Goal: Task Accomplishment & Management: Use online tool/utility

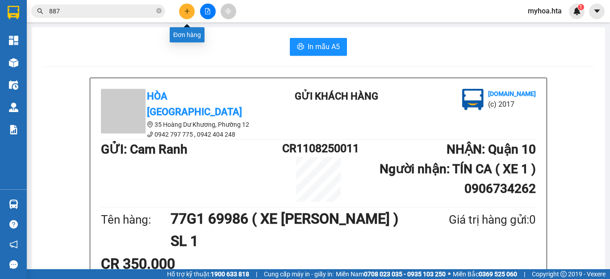
click at [187, 7] on button at bounding box center [187, 12] width 16 height 16
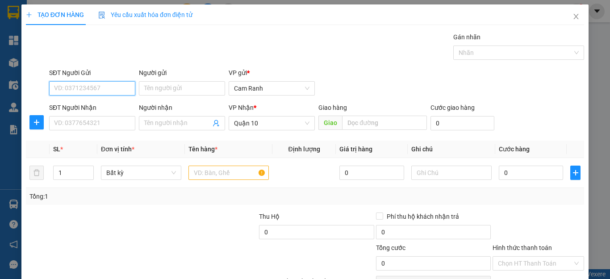
click at [129, 92] on input "SĐT Người Gửi" at bounding box center [92, 88] width 86 height 14
type input "0905733947"
click at [119, 106] on div "0905733947 - TRÂM" at bounding box center [91, 106] width 74 height 10
type input "TRÂM"
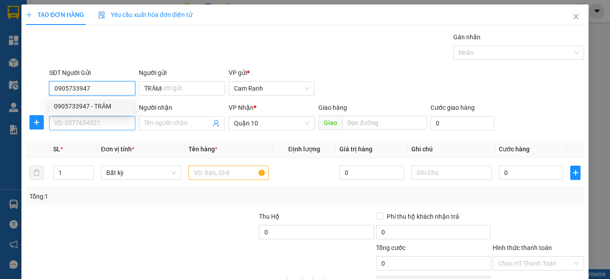
type input "30.000"
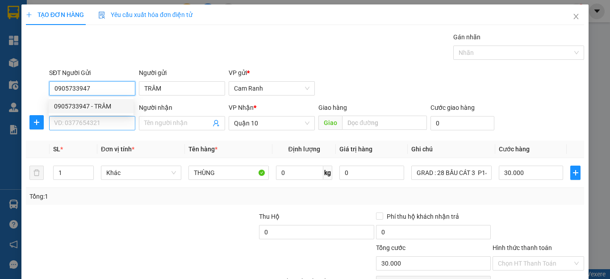
type input "0905733947"
click at [112, 117] on input "SĐT Người Nhận" at bounding box center [92, 123] width 86 height 14
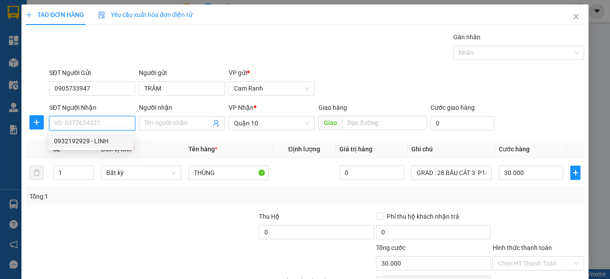
click at [112, 146] on div "0932192929 - LINH" at bounding box center [91, 141] width 85 height 14
type input "0932192929"
type input "LINH"
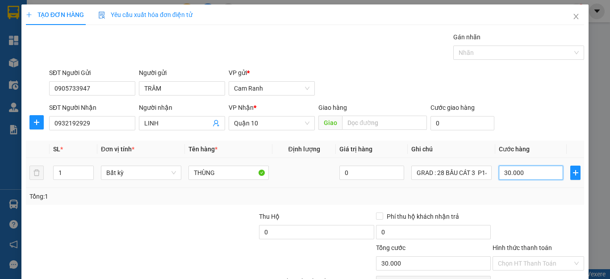
click at [531, 174] on input "30.000" at bounding box center [531, 173] width 64 height 14
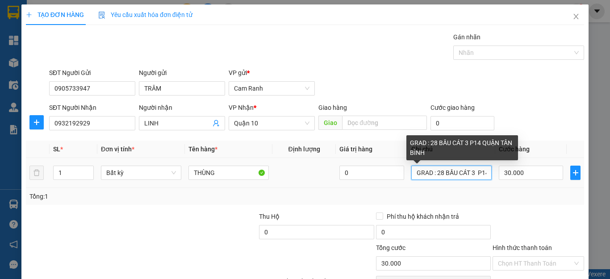
click at [469, 175] on input "GRAD : 28 BẦU CÁT 3 P14 QUẬN TÂN BÌNH" at bounding box center [452, 173] width 80 height 14
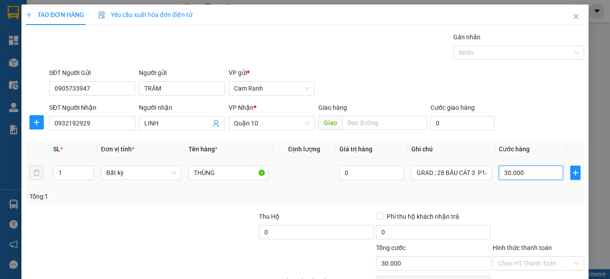
click at [533, 173] on input "30.000" at bounding box center [531, 173] width 64 height 14
type input "4"
type input "40"
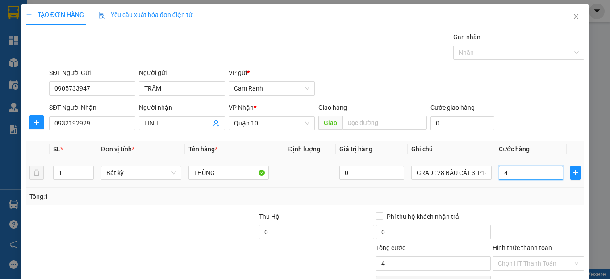
type input "40"
type input "40.000"
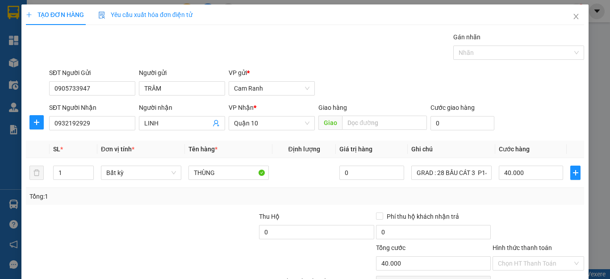
click at [524, 206] on div "Transit Pickup Surcharge Ids Transit Deliver Surcharge Ids Transit Deliver Surc…" at bounding box center [305, 172] width 559 height 281
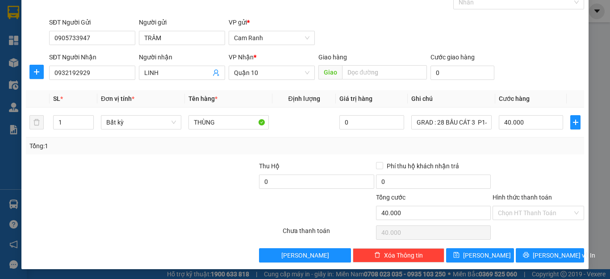
scroll to position [51, 0]
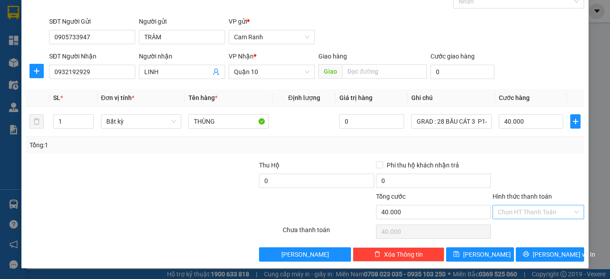
click at [518, 210] on input "Hình thức thanh toán" at bounding box center [535, 212] width 75 height 13
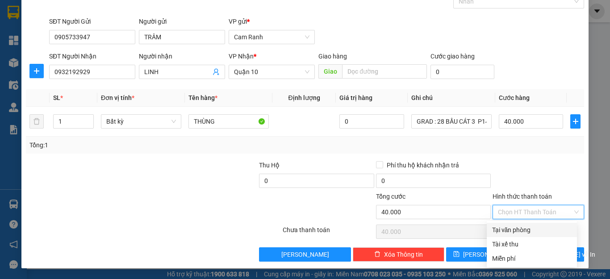
click at [517, 225] on div "Tại văn phòng" at bounding box center [532, 230] width 80 height 10
type input "0"
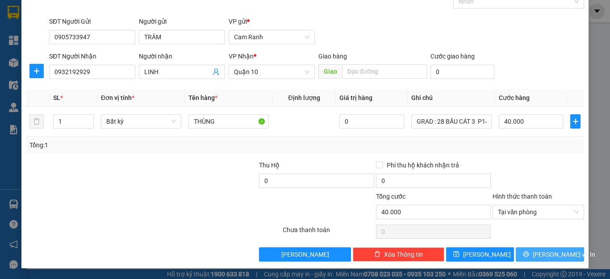
click at [536, 252] on span "[PERSON_NAME] và In" at bounding box center [564, 255] width 63 height 10
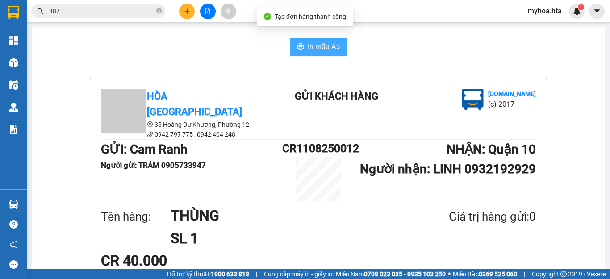
click at [315, 46] on span "In mẫu A5" at bounding box center [324, 46] width 32 height 11
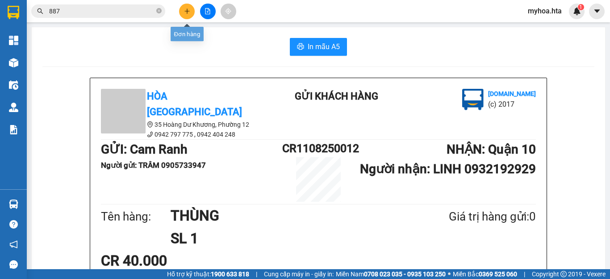
click at [189, 12] on icon "plus" at bounding box center [187, 11] width 6 height 6
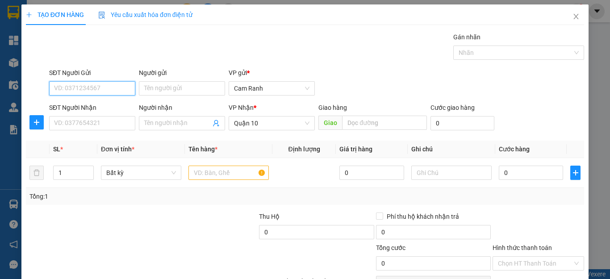
click at [116, 87] on input "SĐT Người Gửi" at bounding box center [92, 88] width 86 height 14
type input "0396196099"
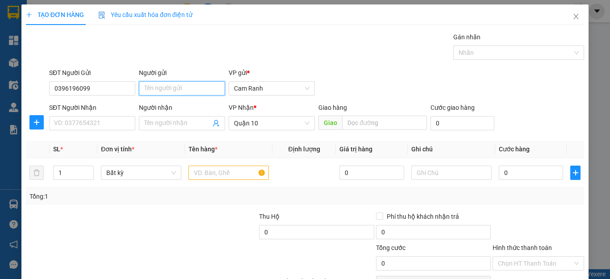
click at [176, 92] on input "Người gửi" at bounding box center [182, 88] width 86 height 14
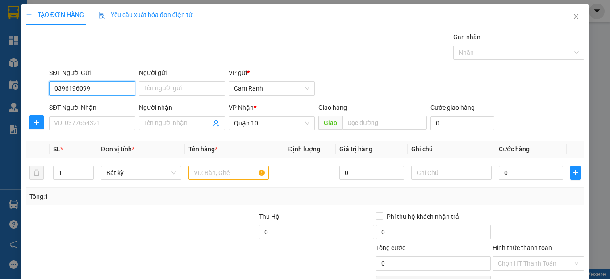
drag, startPoint x: 106, startPoint y: 88, endPoint x: 46, endPoint y: 85, distance: 60.8
click at [46, 85] on div "SĐT Người Gửi 0396196099 0396196099 Người gửi Tên người gửi VP gửi * [PERSON_NA…" at bounding box center [305, 83] width 560 height 31
click at [88, 103] on div "0935888369 - HẠNH NHÃ" at bounding box center [91, 106] width 74 height 10
type input "0935888369"
type input "HẠNH NHÃ"
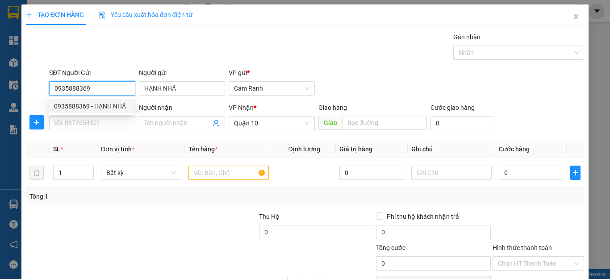
type input "30.000"
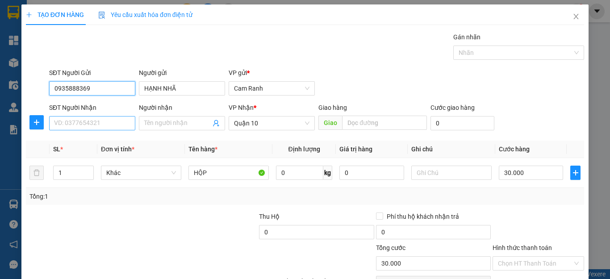
type input "0935888369"
click at [95, 121] on input "SĐT Người Nhận" at bounding box center [92, 123] width 86 height 14
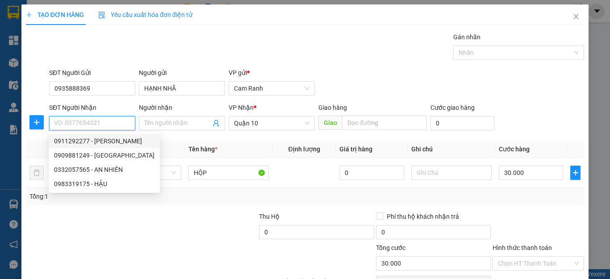
click at [112, 127] on input "SĐT Người Nhận" at bounding box center [92, 123] width 86 height 14
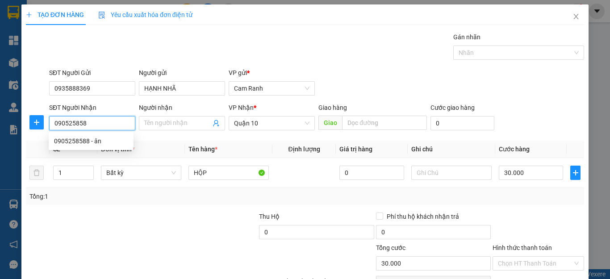
type input "0905258588"
click at [76, 142] on div "0905258588 - ân" at bounding box center [91, 141] width 74 height 10
type input "ân"
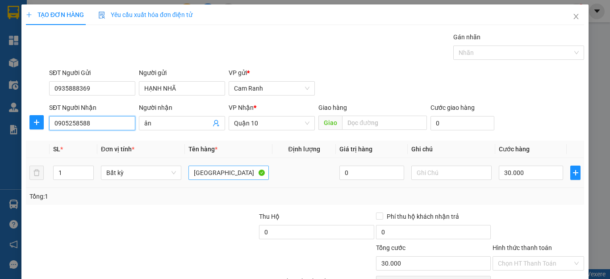
type input "0905258588"
click at [215, 179] on input "[GEOGRAPHIC_DATA]" at bounding box center [229, 173] width 80 height 14
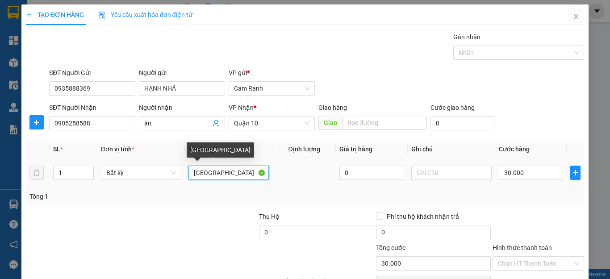
type input "T"
type input "KIỆN [GEOGRAPHIC_DATA]"
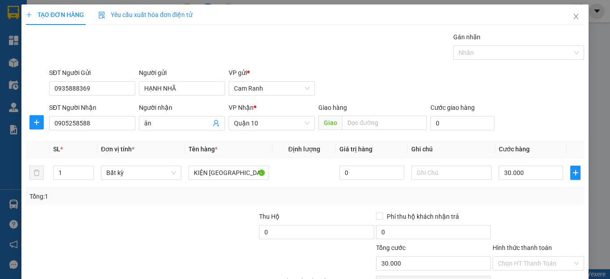
click at [505, 194] on div "Tổng: 1" at bounding box center [304, 197] width 551 height 10
click at [530, 165] on div "30.000" at bounding box center [531, 173] width 64 height 18
click at [530, 173] on input "30.000" at bounding box center [531, 173] width 64 height 14
type input "0"
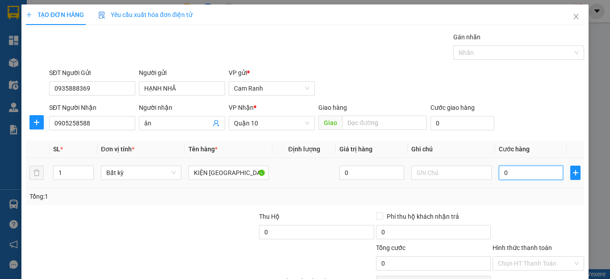
type input "04"
type input "4"
type input "40"
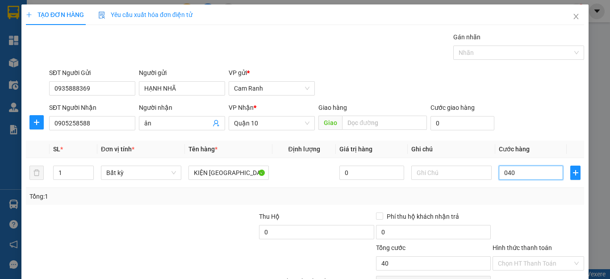
type input "040"
type input "40.000"
drag, startPoint x: 523, startPoint y: 211, endPoint x: 505, endPoint y: 205, distance: 18.4
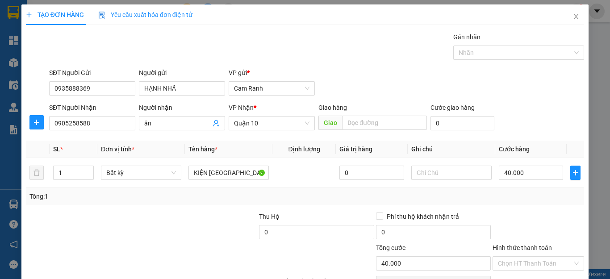
click at [522, 211] on div "Transit Pickup Surcharge Ids Transit Deliver Surcharge Ids Transit Deliver Surc…" at bounding box center [305, 172] width 559 height 281
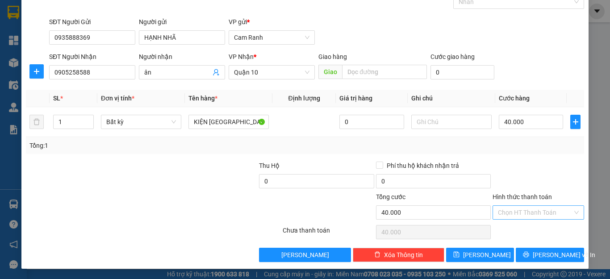
scroll to position [51, 0]
click at [520, 208] on input "Hình thức thanh toán" at bounding box center [535, 212] width 75 height 13
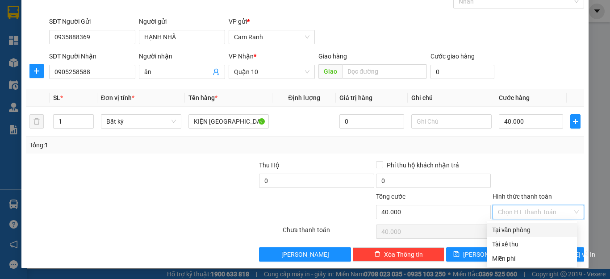
click at [519, 231] on div "Tại văn phòng" at bounding box center [532, 230] width 80 height 10
type input "0"
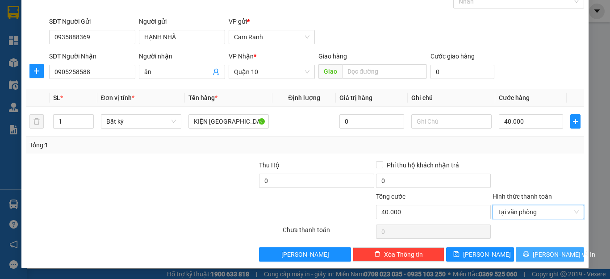
click at [537, 261] on button "[PERSON_NAME] và In" at bounding box center [550, 255] width 68 height 14
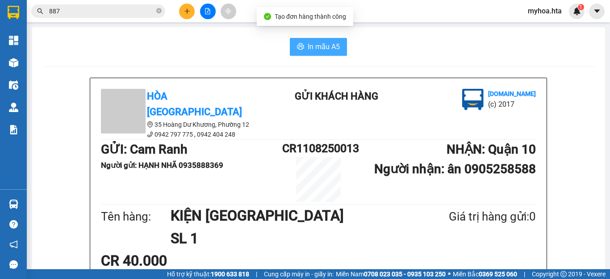
click at [303, 45] on button "In mẫu A5" at bounding box center [318, 47] width 57 height 18
click at [316, 50] on span "In mẫu A5" at bounding box center [324, 46] width 32 height 11
click at [187, 12] on icon "plus" at bounding box center [187, 11] width 6 height 6
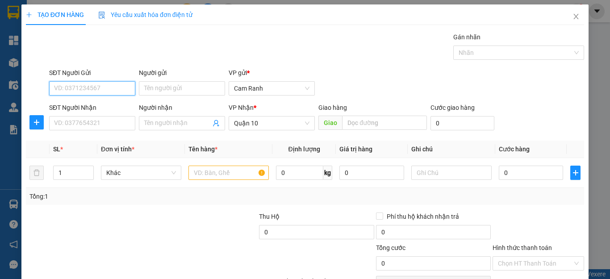
click at [118, 92] on input "SĐT Người Gửi" at bounding box center [92, 88] width 86 height 14
click at [97, 88] on input "SĐT Người Gửi" at bounding box center [92, 88] width 86 height 14
click at [93, 109] on div "0794520599 - SINH" at bounding box center [91, 106] width 74 height 10
type input "0794520599"
type input "SINH"
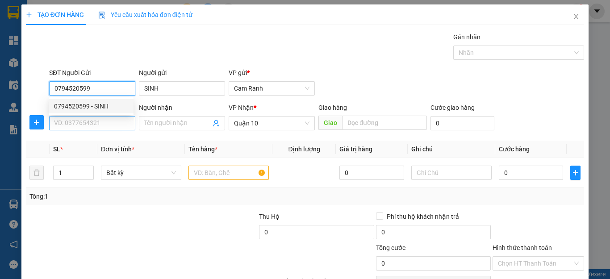
type input "40.000"
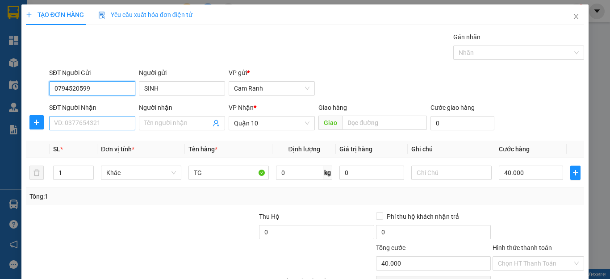
type input "0794520599"
click at [94, 127] on input "SĐT Người Nhận" at bounding box center [92, 123] width 86 height 14
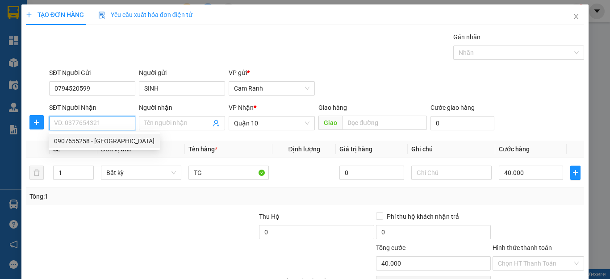
click at [100, 142] on div "0907655258 - [GEOGRAPHIC_DATA]" at bounding box center [104, 141] width 101 height 10
type input "0907655258"
type input "ĐỨC"
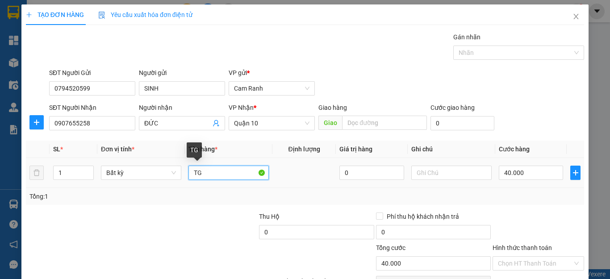
click at [227, 172] on input "TG" at bounding box center [229, 173] width 80 height 14
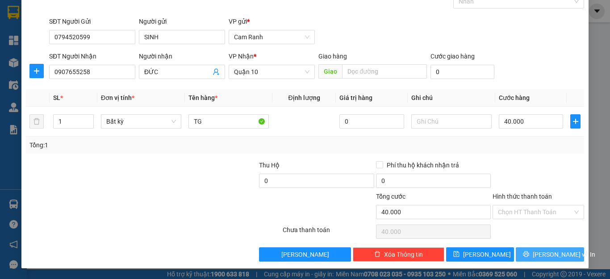
click at [533, 254] on button "[PERSON_NAME] và In" at bounding box center [550, 255] width 68 height 14
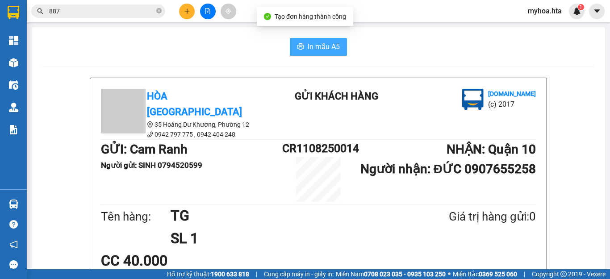
click at [319, 44] on span "In mẫu A5" at bounding box center [324, 46] width 32 height 11
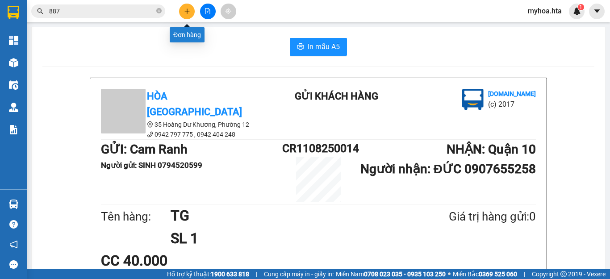
click at [186, 11] on icon "plus" at bounding box center [187, 11] width 6 height 6
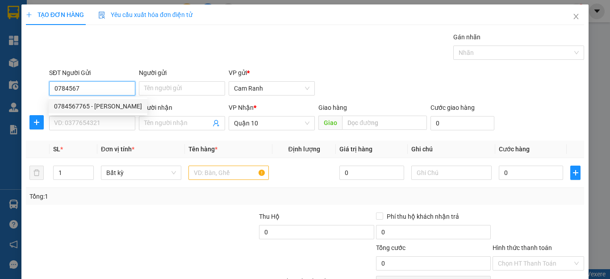
click at [97, 106] on div "0784567765 - [PERSON_NAME]" at bounding box center [98, 106] width 88 height 10
type input "0784567765"
type input "MINH"
type input "40.000"
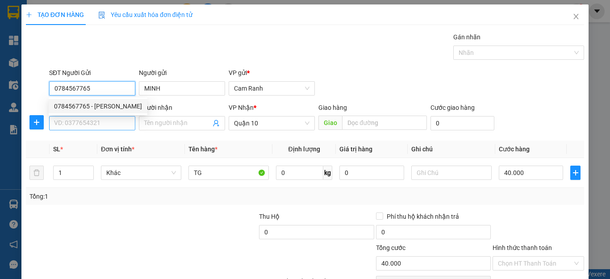
type input "0784567765"
click at [104, 124] on input "SĐT Người Nhận" at bounding box center [92, 123] width 86 height 14
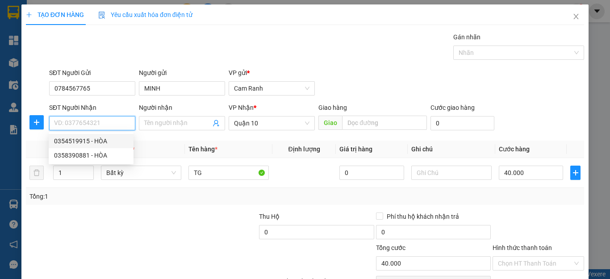
click at [112, 144] on div "0354519915 - HÒA" at bounding box center [91, 141] width 74 height 10
type input "0354519915"
type input "HÒA"
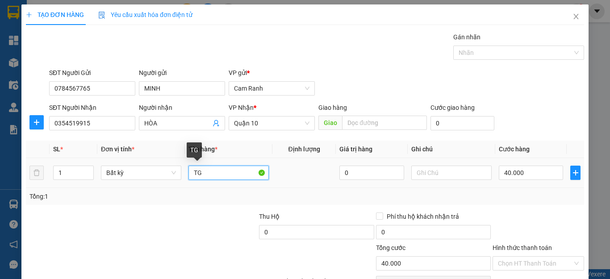
click at [231, 173] on input "TG" at bounding box center [229, 173] width 80 height 14
type input "TG+ [GEOGRAPHIC_DATA]"
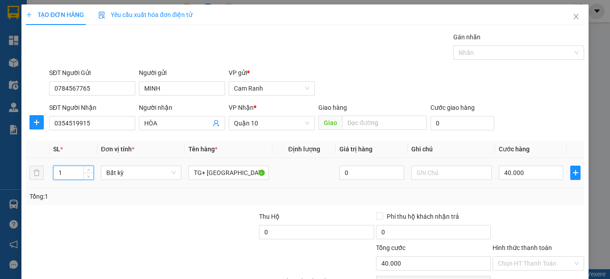
click at [74, 173] on input "1" at bounding box center [74, 172] width 40 height 13
type input "2"
click at [524, 170] on input "40.000" at bounding box center [531, 173] width 64 height 14
type input "0"
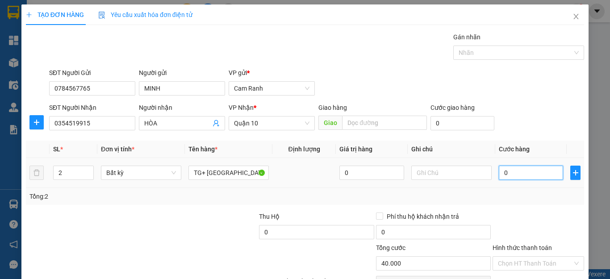
type input "0"
type input "8"
type input "08"
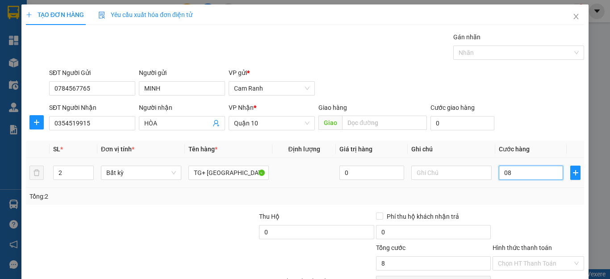
type input "80"
type input "080"
type input "80.000"
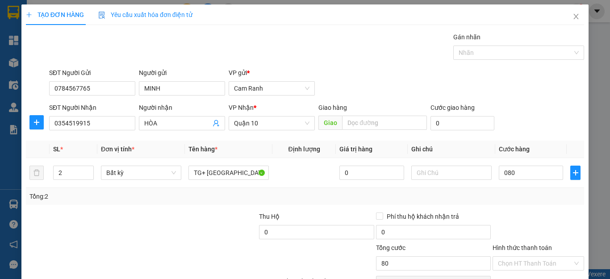
type input "80.000"
click at [525, 210] on div "Transit Pickup Surcharge Ids Transit Deliver Surcharge Ids Transit Deliver Surc…" at bounding box center [305, 172] width 559 height 281
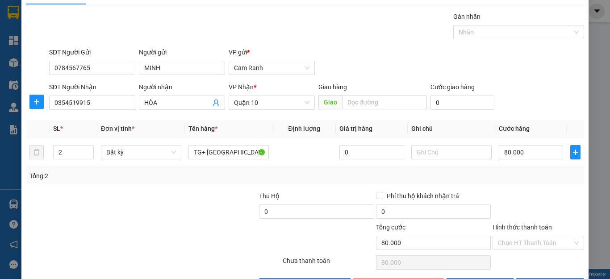
scroll to position [51, 0]
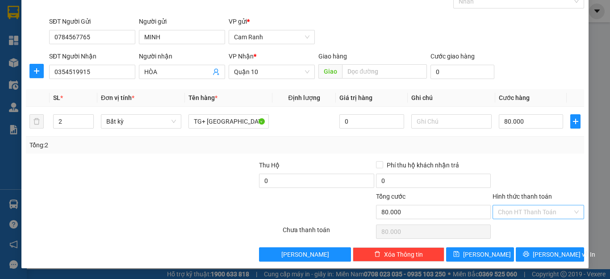
click at [535, 215] on input "Hình thức thanh toán" at bounding box center [535, 212] width 75 height 13
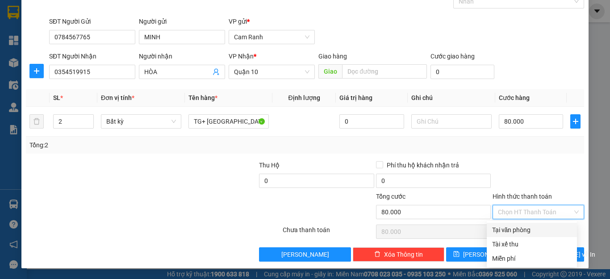
click at [535, 230] on div "Tại văn phòng" at bounding box center [532, 230] width 80 height 10
type input "0"
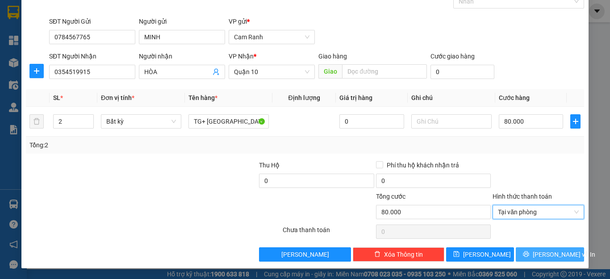
click at [551, 255] on span "[PERSON_NAME] và In" at bounding box center [564, 255] width 63 height 10
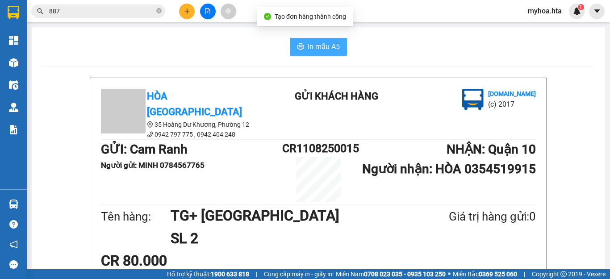
click at [330, 46] on span "In mẫu A5" at bounding box center [324, 46] width 32 height 11
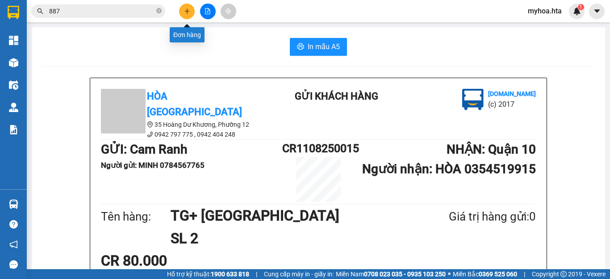
click at [187, 14] on button at bounding box center [187, 12] width 16 height 16
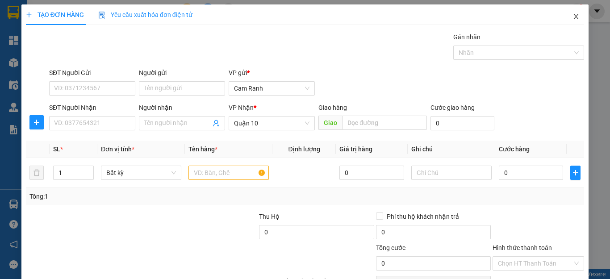
click at [574, 18] on icon "close" at bounding box center [576, 16] width 5 height 5
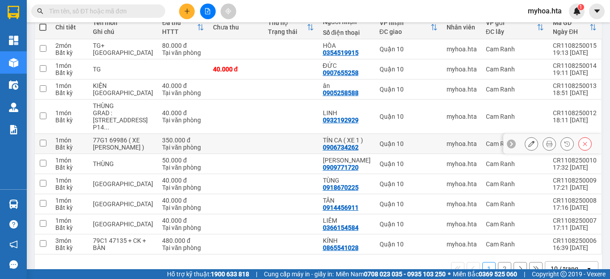
scroll to position [132, 0]
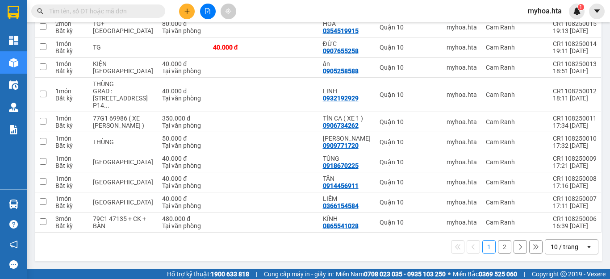
click at [558, 244] on div "10 / trang" at bounding box center [565, 247] width 28 height 9
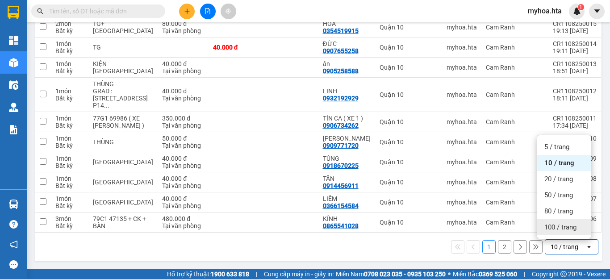
click at [563, 224] on span "100 / trang" at bounding box center [561, 227] width 32 height 9
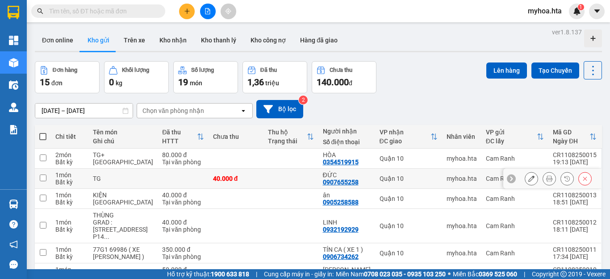
scroll to position [0, 0]
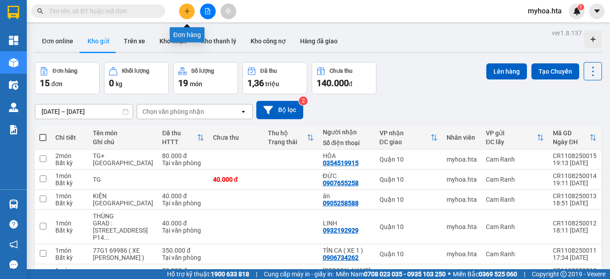
click at [183, 6] on button at bounding box center [187, 12] width 16 height 16
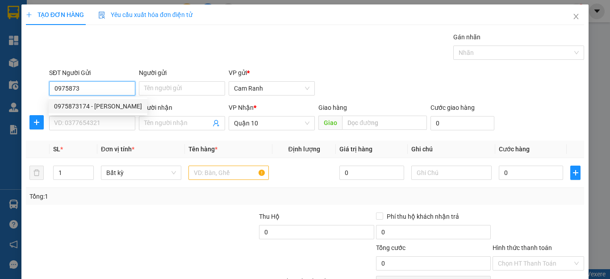
click at [83, 109] on div "0975873174 - DƯƠNG" at bounding box center [98, 106] width 88 height 10
type input "0975873174"
type input "DƯƠNG"
type input "0975873174"
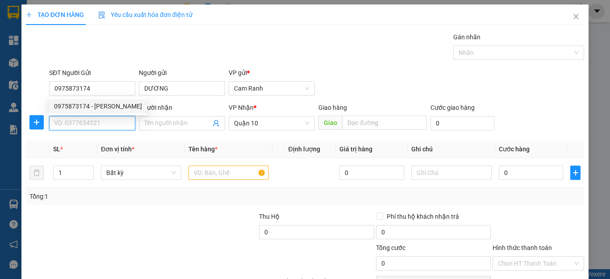
type input "40.000"
click at [82, 127] on input "SĐT Người Nhận" at bounding box center [92, 123] width 86 height 14
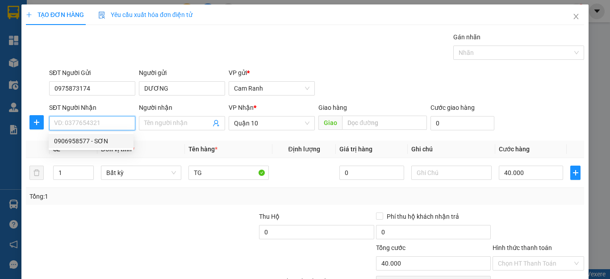
click at [76, 144] on div "0906958577 - SƠN" at bounding box center [91, 141] width 74 height 10
type input "0906958577"
type input "SƠN"
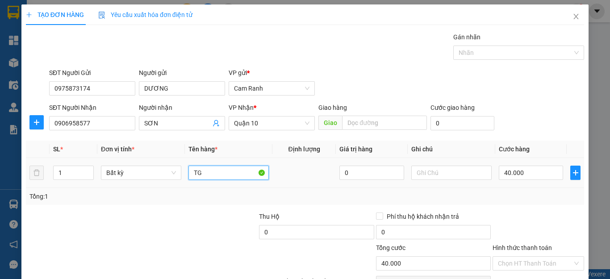
click at [202, 178] on input "TG" at bounding box center [229, 173] width 80 height 14
type input "[GEOGRAPHIC_DATA]"
drag, startPoint x: 538, startPoint y: 180, endPoint x: 534, endPoint y: 179, distance: 4.5
click at [537, 180] on input "40.000" at bounding box center [531, 173] width 64 height 14
type input "0"
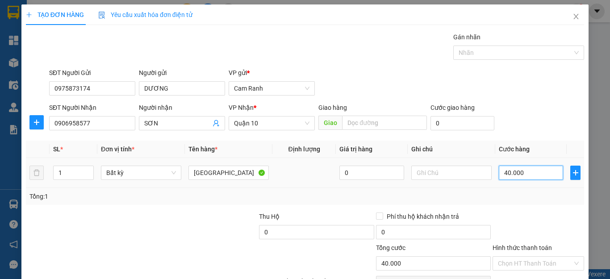
type input "0"
type input "9"
type input "090"
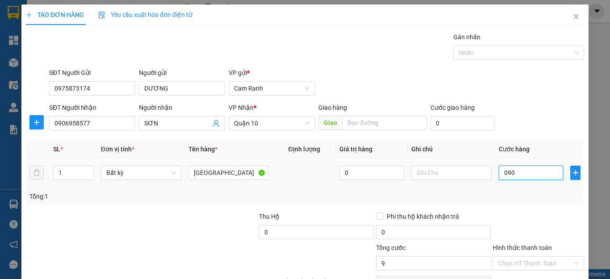
type input "90"
type input "090"
type input "90.000"
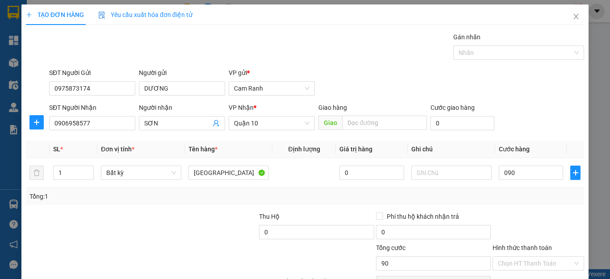
type input "90.000"
click at [522, 208] on div "Transit Pickup Surcharge Ids Transit Deliver Surcharge Ids Transit Deliver Surc…" at bounding box center [305, 172] width 559 height 281
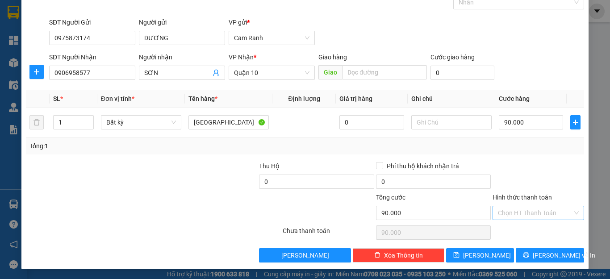
scroll to position [51, 0]
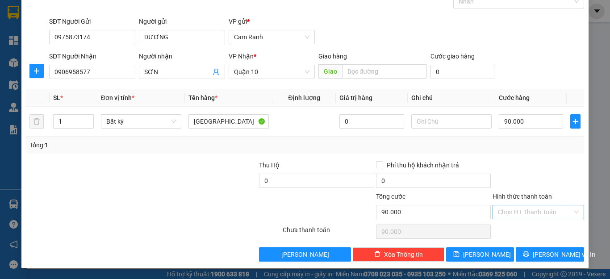
click at [523, 207] on input "Hình thức thanh toán" at bounding box center [535, 212] width 75 height 13
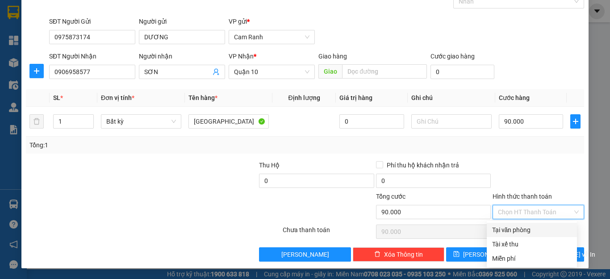
click at [521, 231] on div "Tại văn phòng" at bounding box center [532, 230] width 80 height 10
type input "0"
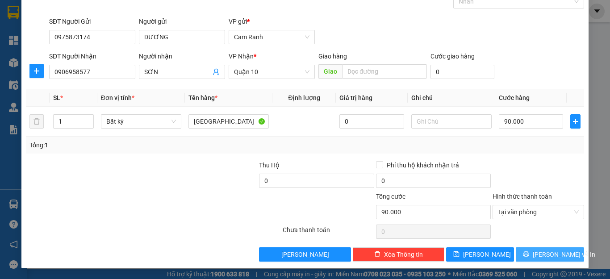
click at [534, 253] on button "[PERSON_NAME] và In" at bounding box center [550, 255] width 68 height 14
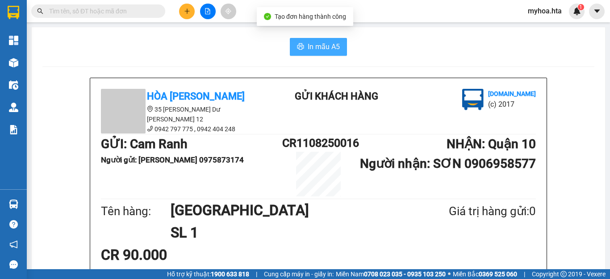
click at [300, 43] on button "In mẫu A5" at bounding box center [318, 47] width 57 height 18
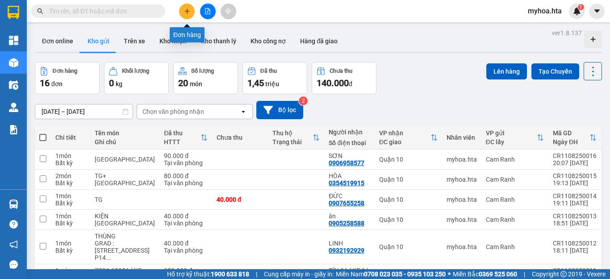
click at [187, 15] on button at bounding box center [187, 12] width 16 height 16
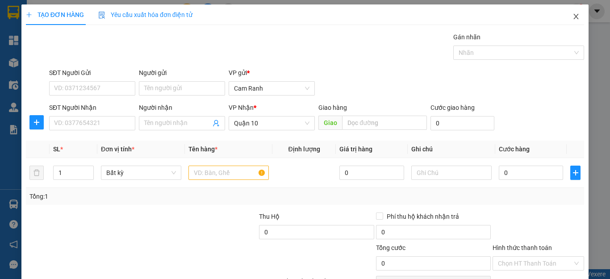
click at [573, 17] on icon "close" at bounding box center [576, 16] width 7 height 7
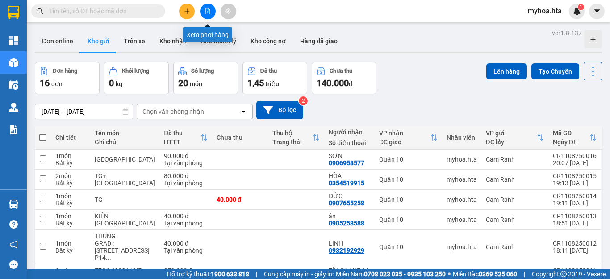
click at [209, 13] on icon "file-add" at bounding box center [208, 11] width 6 height 6
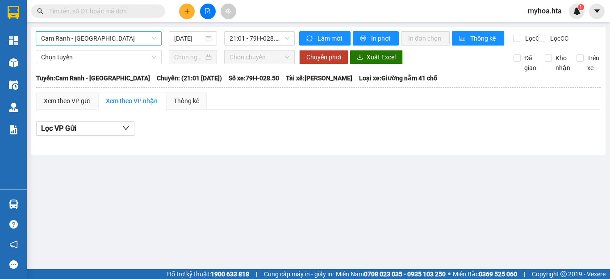
click at [104, 38] on span "Cam Ranh - Sài Gòn" at bounding box center [98, 38] width 115 height 13
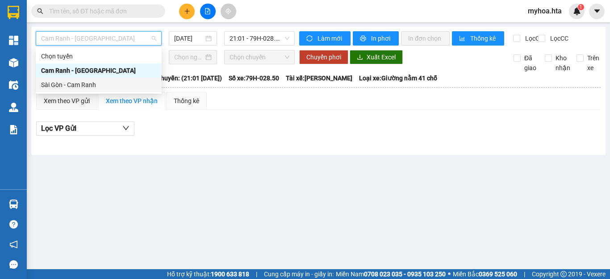
click at [93, 81] on div "Sài Gòn - Cam Ranh" at bounding box center [98, 85] width 115 height 10
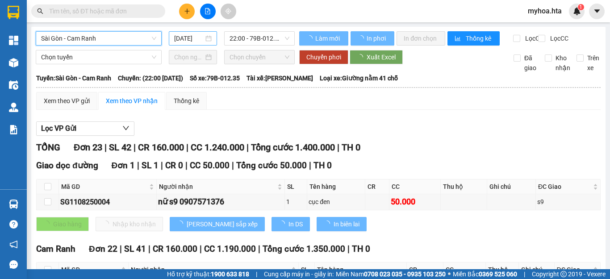
click at [197, 43] on input "11/08/2025" at bounding box center [188, 39] width 29 height 10
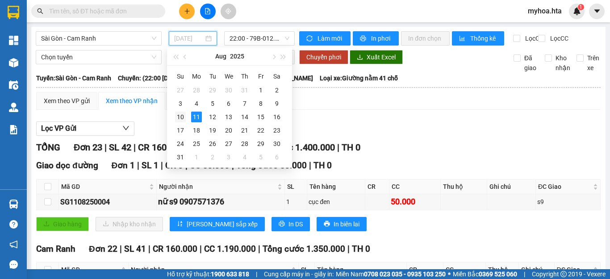
click at [179, 117] on div "10" at bounding box center [180, 117] width 11 height 11
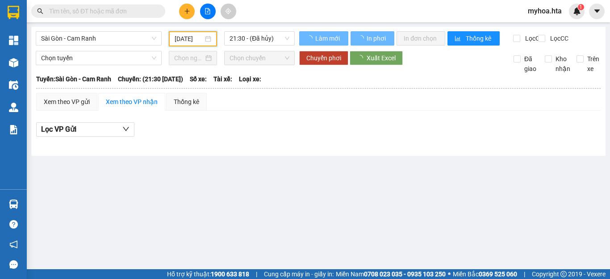
click at [188, 36] on input "10/08/2025" at bounding box center [189, 39] width 29 height 10
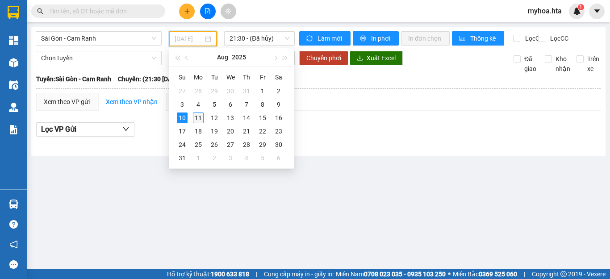
click at [196, 114] on div "11" at bounding box center [198, 118] width 11 height 11
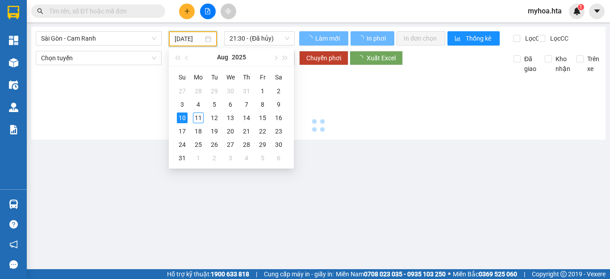
type input "11/08/2025"
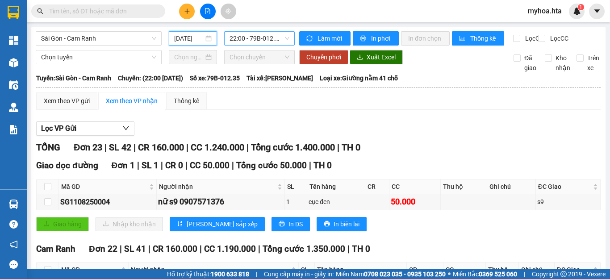
click at [275, 34] on span "22:00 - 79B-012.35" at bounding box center [260, 38] width 60 height 13
click at [380, 135] on div "Lọc VP Gửi" at bounding box center [318, 129] width 565 height 15
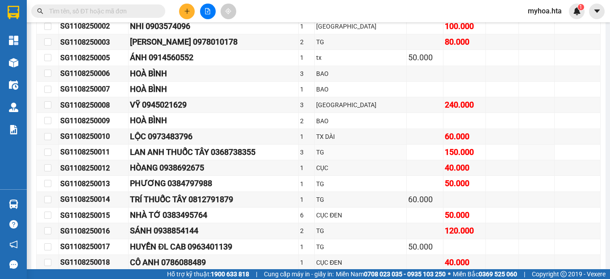
scroll to position [230, 0]
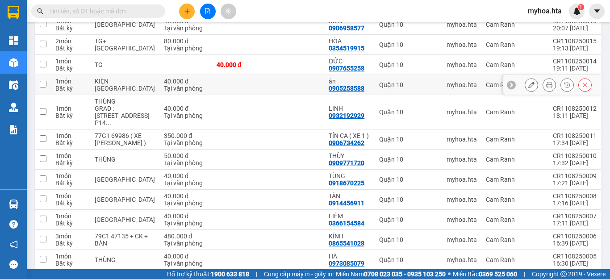
scroll to position [74, 0]
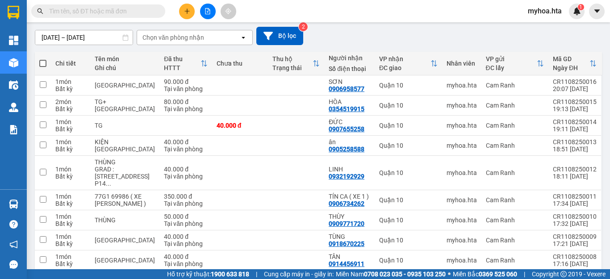
click at [44, 61] on span at bounding box center [42, 63] width 7 height 7
click at [43, 59] on input "checkbox" at bounding box center [43, 59] width 0 height 0
checkbox input "true"
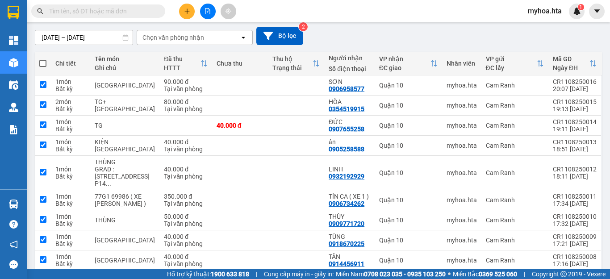
checkbox input "true"
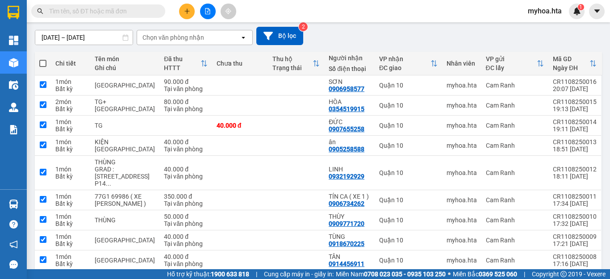
checkbox input "true"
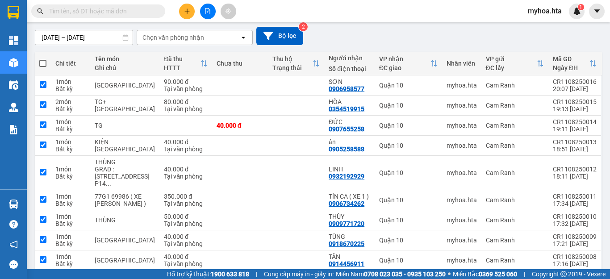
checkbox input "true"
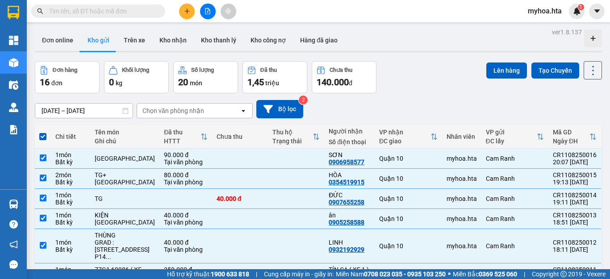
scroll to position [0, 0]
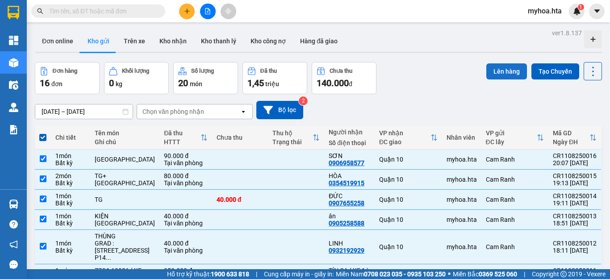
click at [495, 69] on button "Lên hàng" at bounding box center [507, 71] width 41 height 16
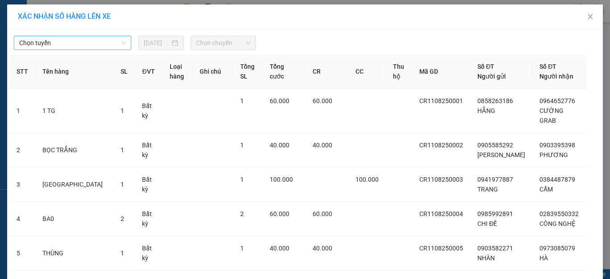
click at [69, 41] on span "Chọn tuyến" at bounding box center [72, 42] width 107 height 13
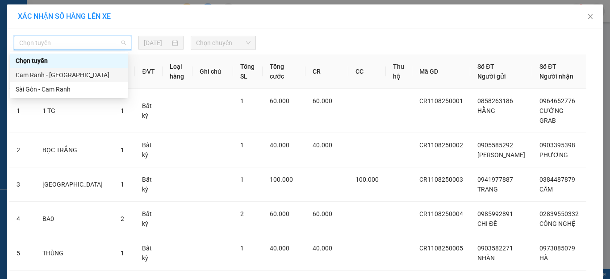
click at [67, 79] on div "Cam Ranh - Sài Gòn" at bounding box center [69, 75] width 107 height 10
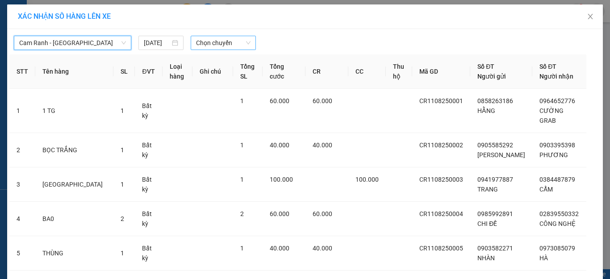
click at [228, 42] on span "Chọn chuyến" at bounding box center [223, 42] width 55 height 13
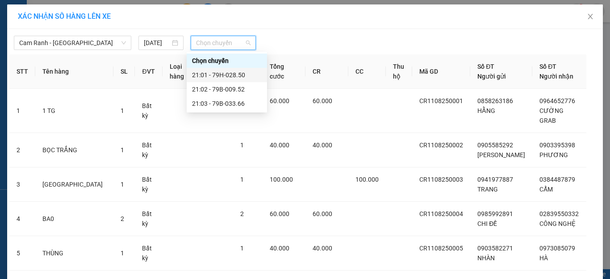
click at [228, 75] on div "21:01 - 79H-028.50" at bounding box center [227, 75] width 70 height 10
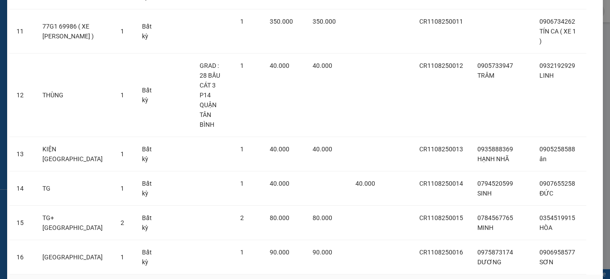
scroll to position [468, 0]
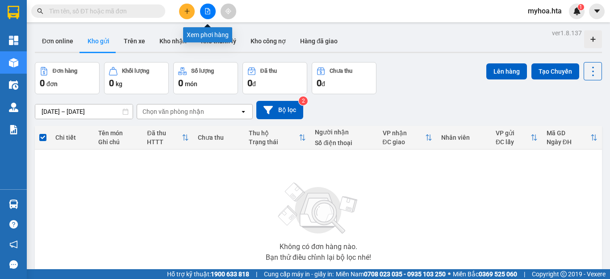
click at [207, 10] on icon "file-add" at bounding box center [208, 11] width 6 height 6
